Goal: Register for event/course

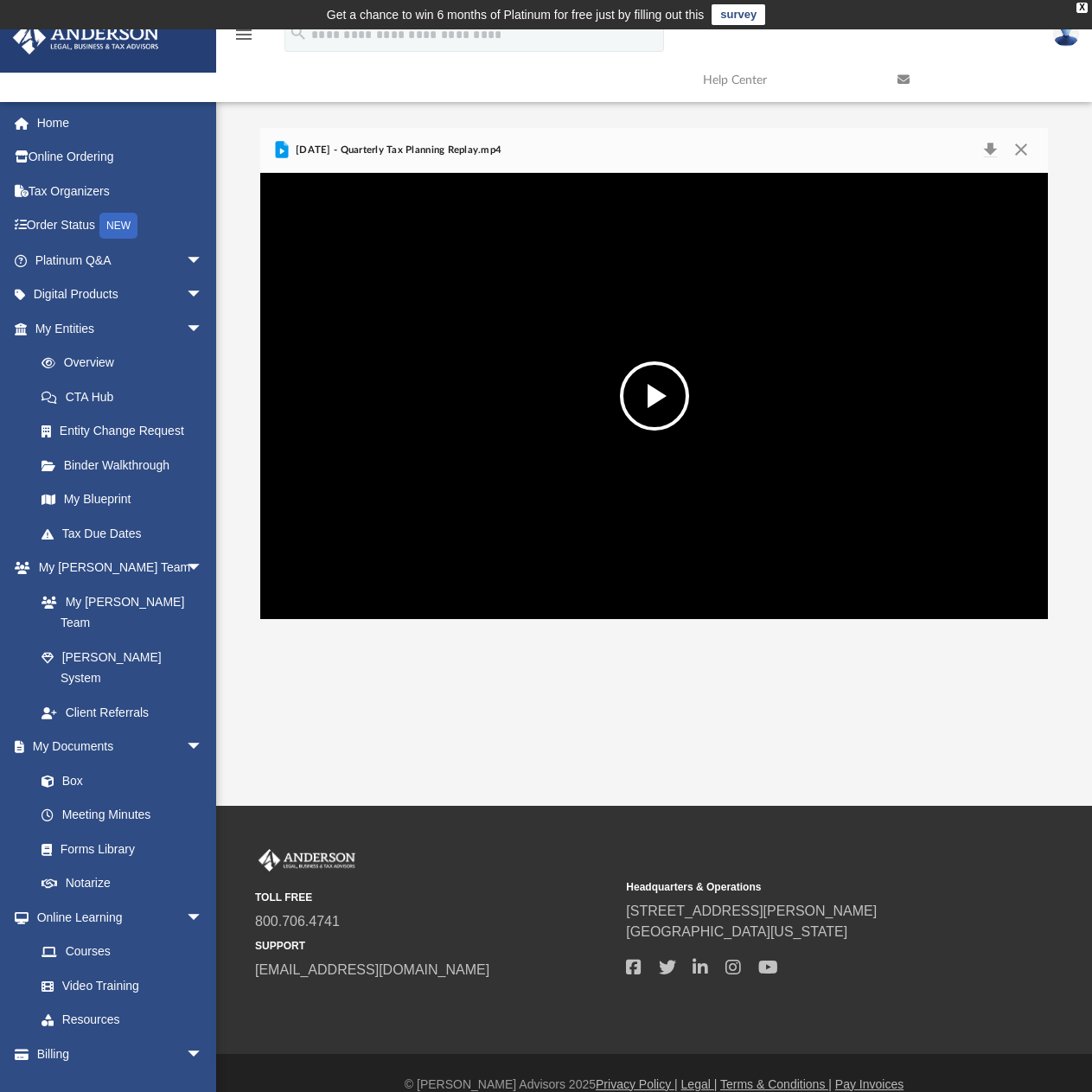
scroll to position [380, 775]
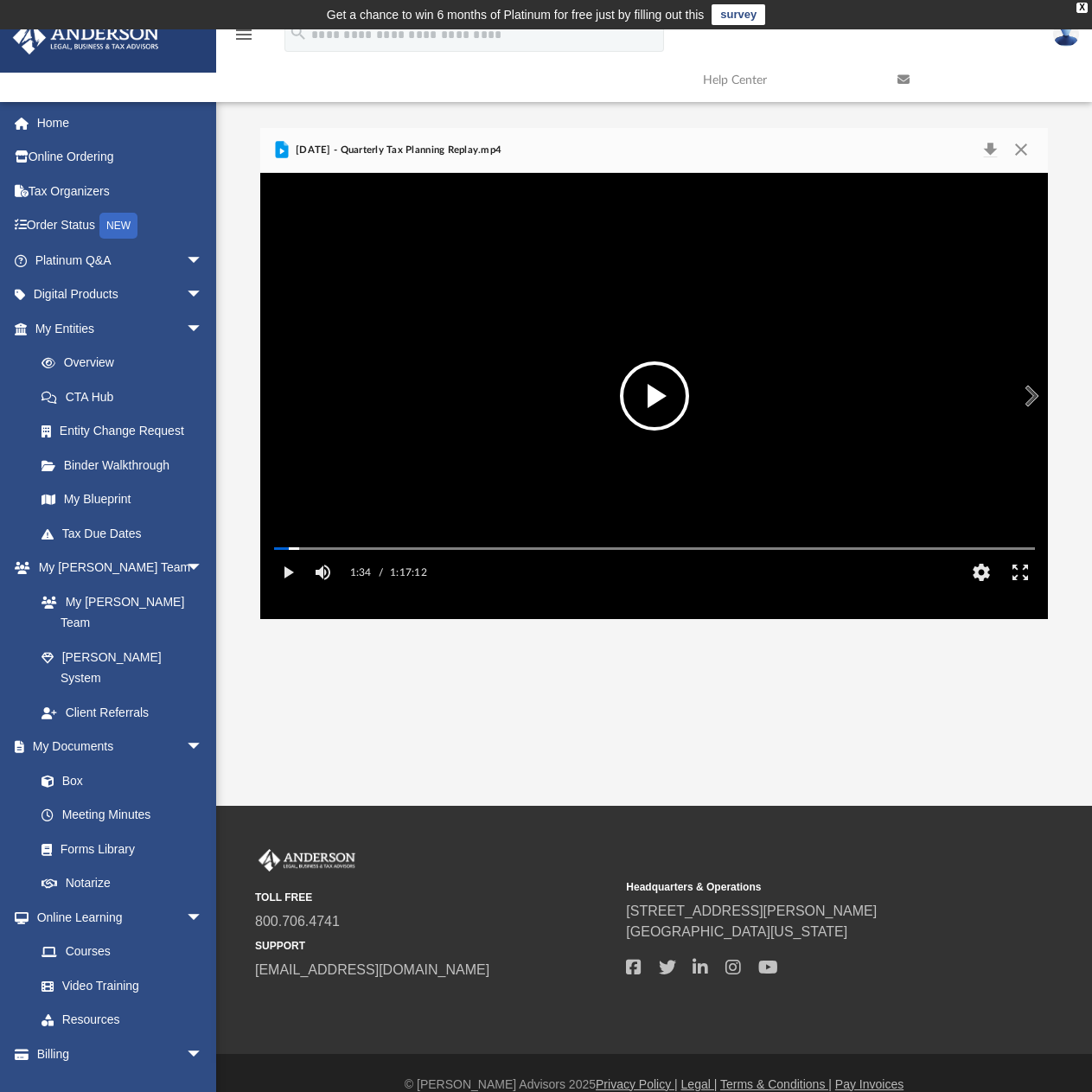
click at [655, 397] on button "File preview" at bounding box center [654, 395] width 69 height 69
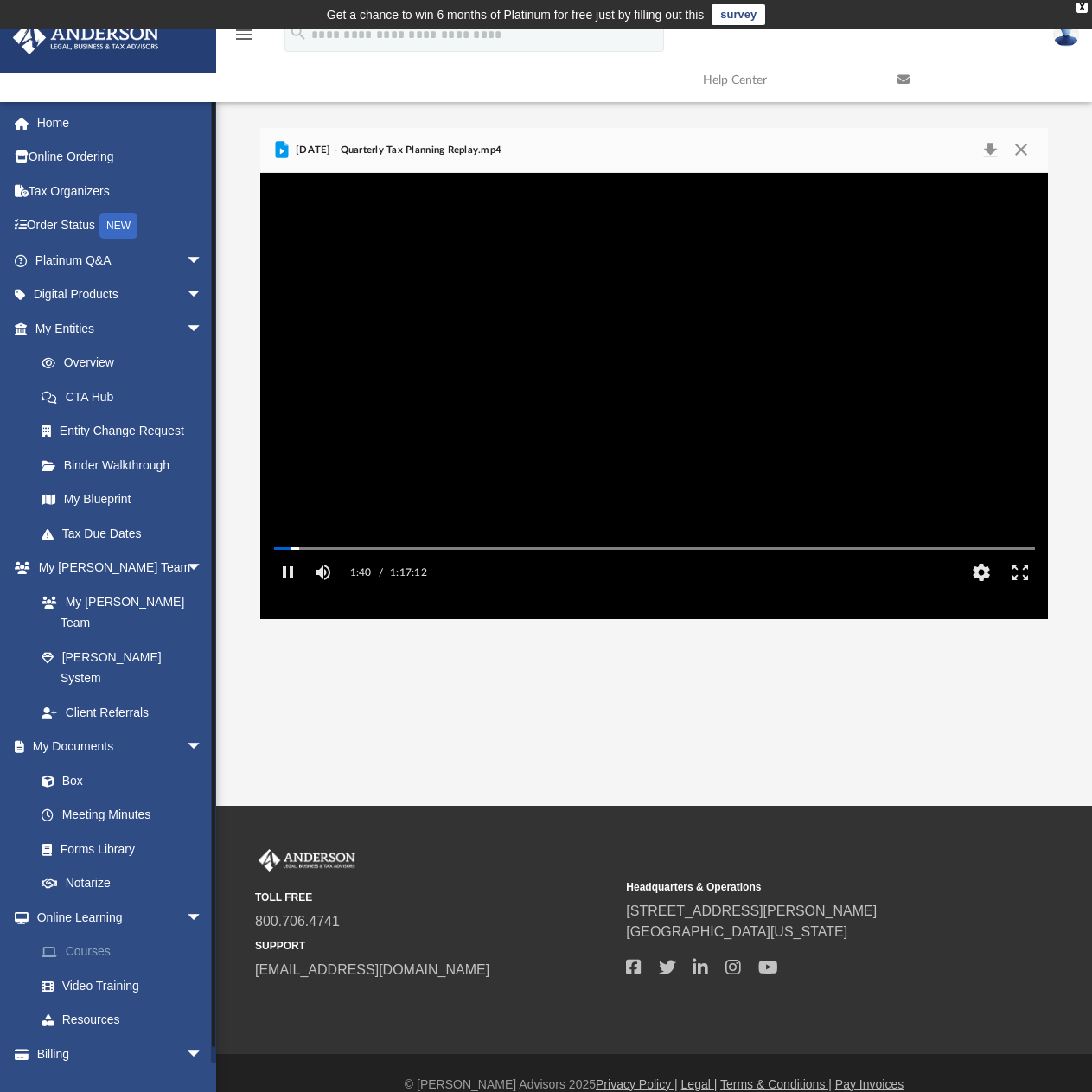
click at [94, 934] on link "Courses" at bounding box center [127, 951] width 205 height 34
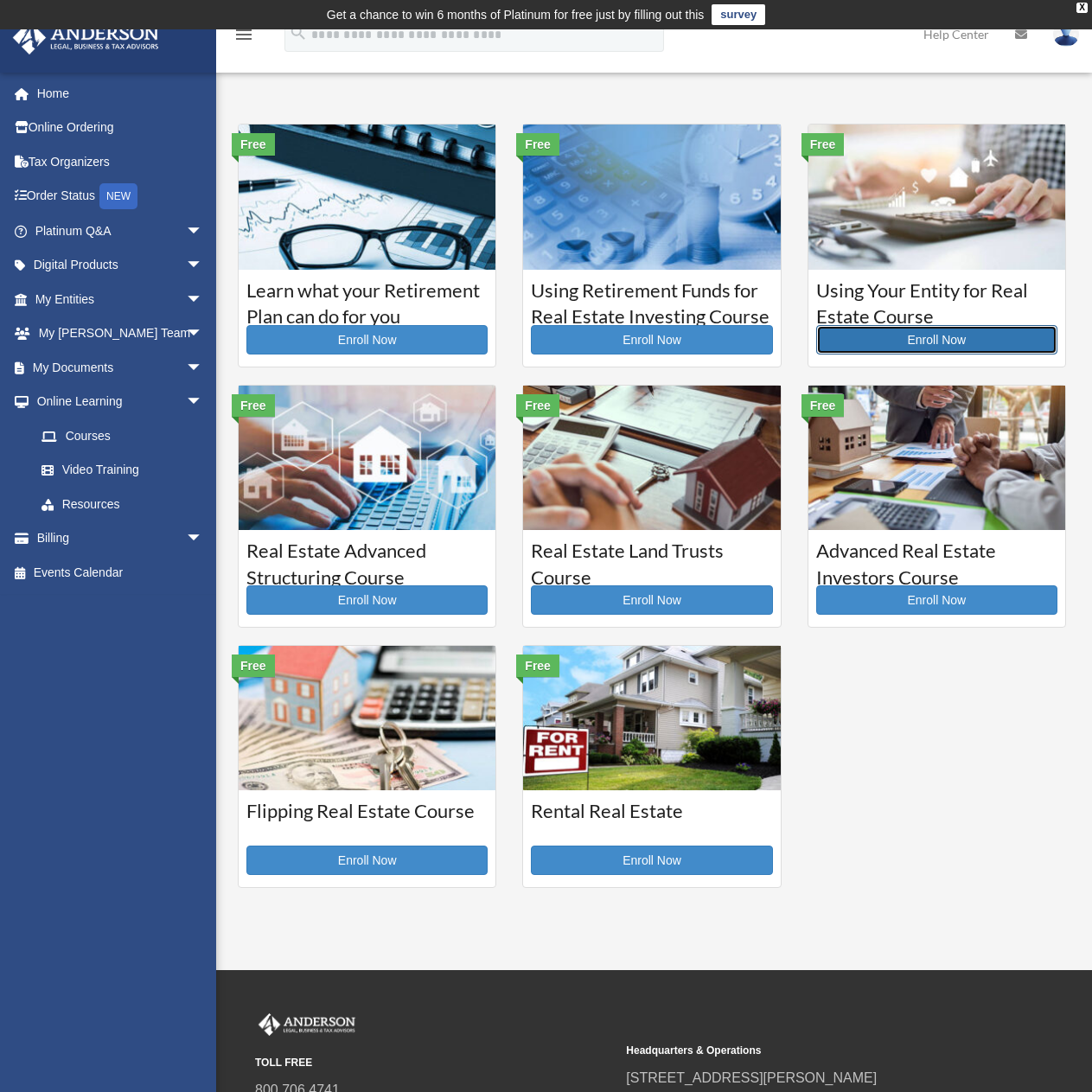
click at [894, 337] on link "Enroll Now" at bounding box center [936, 340] width 241 height 30
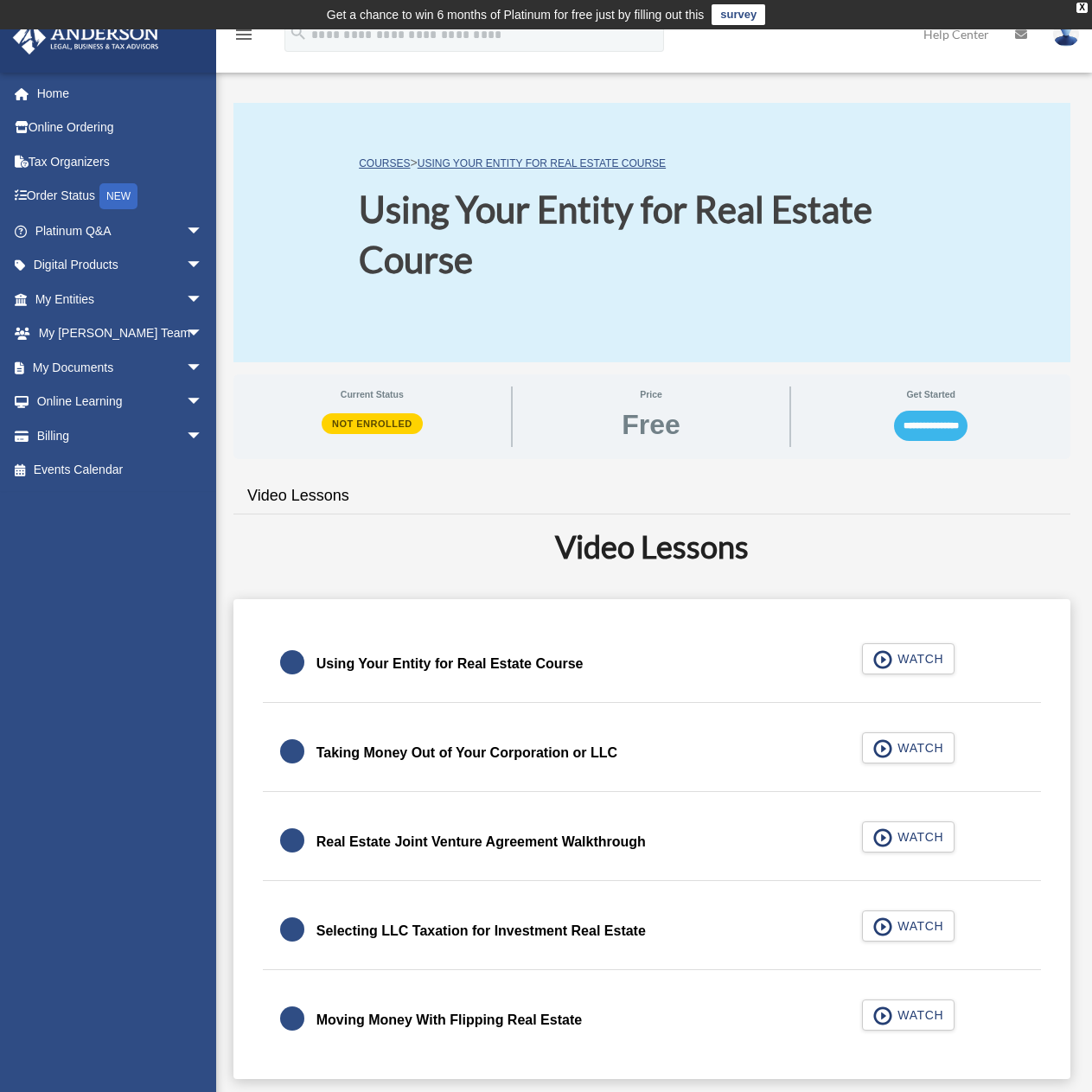
click at [928, 422] on input "**********" at bounding box center [931, 425] width 74 height 30
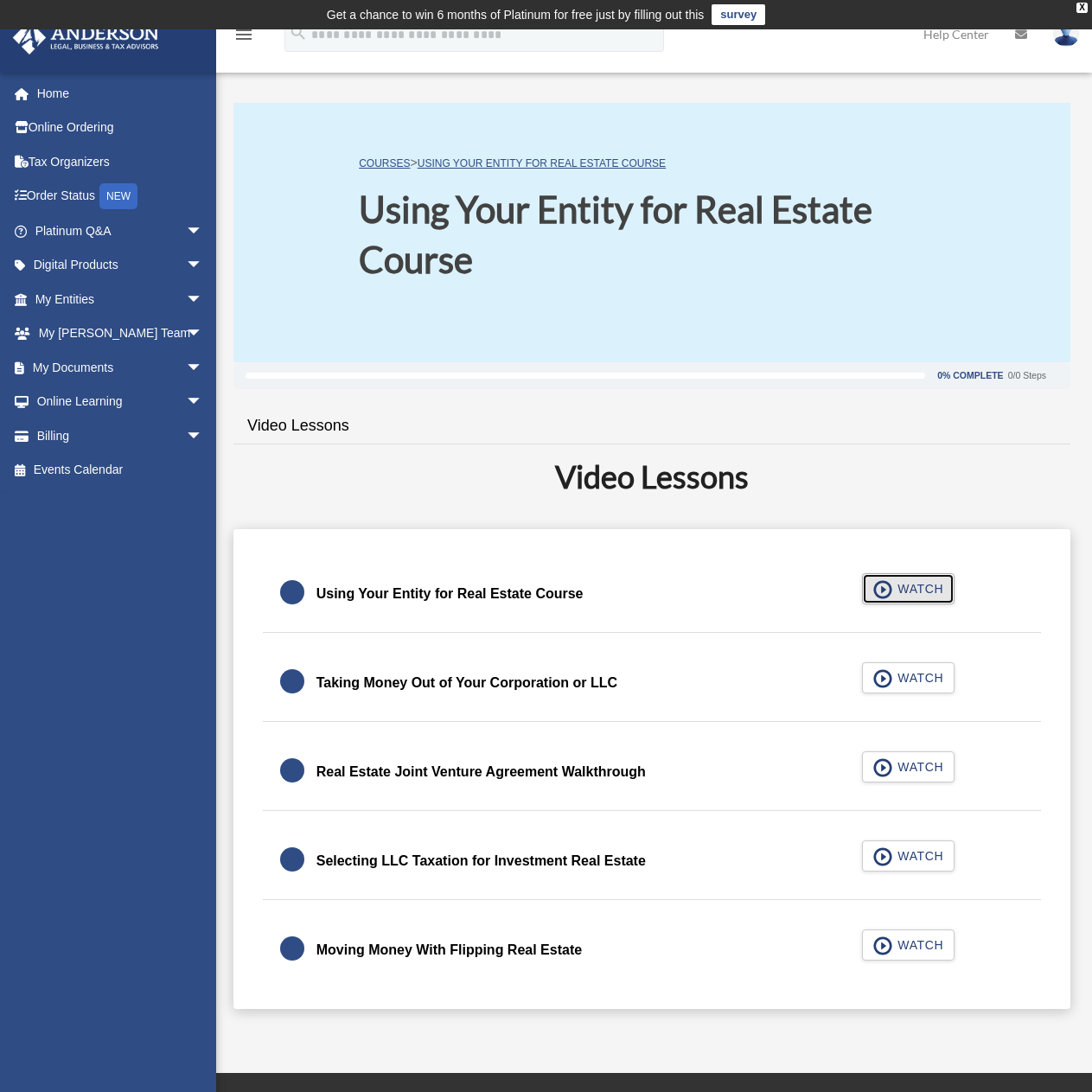
click at [901, 585] on span "WATCH" at bounding box center [918, 589] width 51 height 18
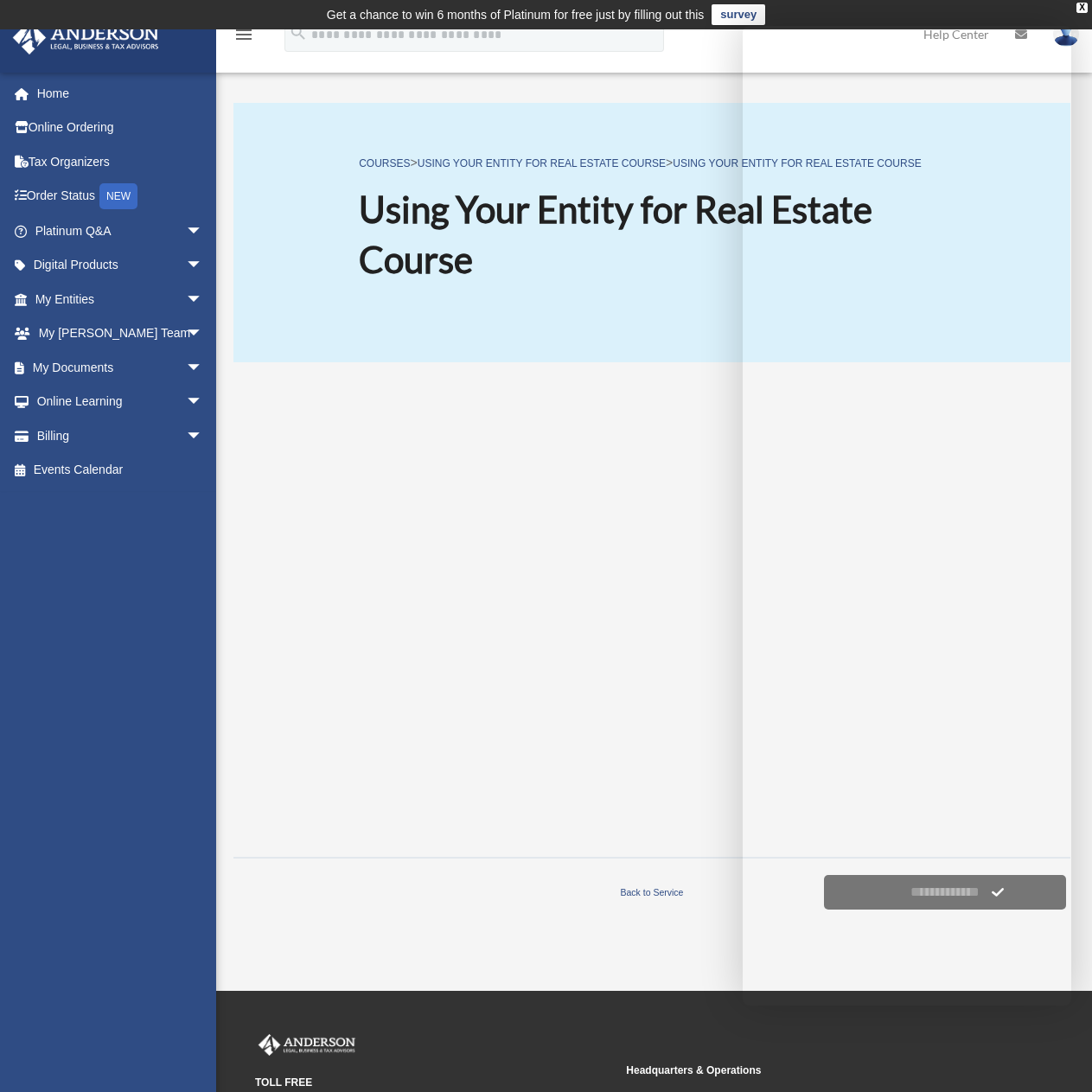
click at [674, 320] on div "COURSES > Using Your Entity for Real Estate Course > Using Your Entity for Real…" at bounding box center [651, 232] width 837 height 259
